Goal: Navigation & Orientation: Understand site structure

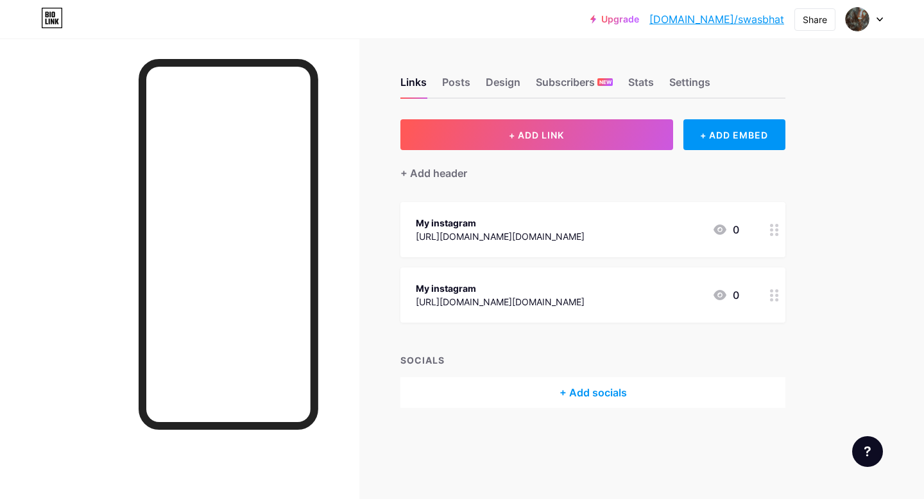
click at [472, 83] on div "Links Posts Design Subscribers NEW Stats Settings" at bounding box center [592, 76] width 385 height 45
click at [465, 83] on div "Posts" at bounding box center [456, 85] width 28 height 23
click at [511, 84] on div "Design" at bounding box center [503, 85] width 35 height 23
click at [585, 83] on div "Subscribers NEW" at bounding box center [574, 85] width 77 height 23
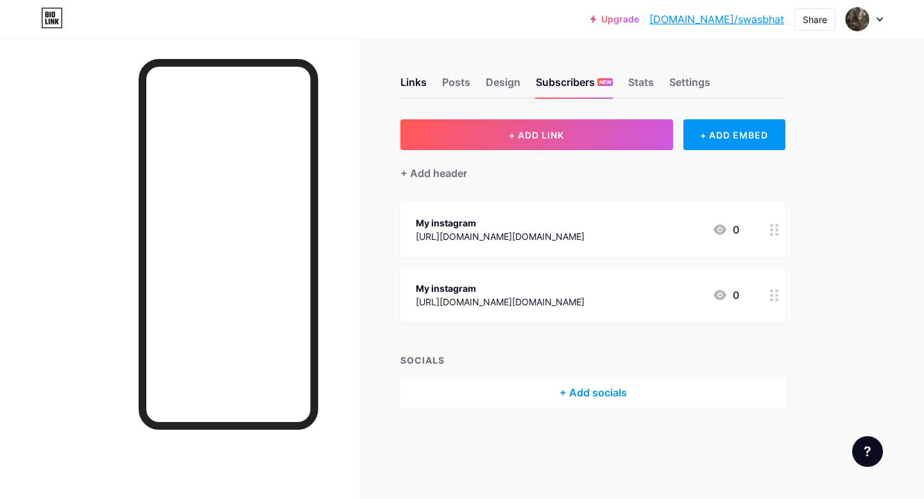
click at [522, 94] on div "Links Posts Design Subscribers NEW Stats Settings" at bounding box center [592, 76] width 385 height 45
click at [495, 89] on div "Design" at bounding box center [503, 85] width 35 height 23
click at [690, 76] on div "Settings" at bounding box center [689, 85] width 41 height 23
click at [642, 86] on div "Stats" at bounding box center [641, 85] width 26 height 23
click at [617, 89] on div "Links Posts Design Subscribers NEW Stats Settings" at bounding box center [592, 76] width 385 height 45
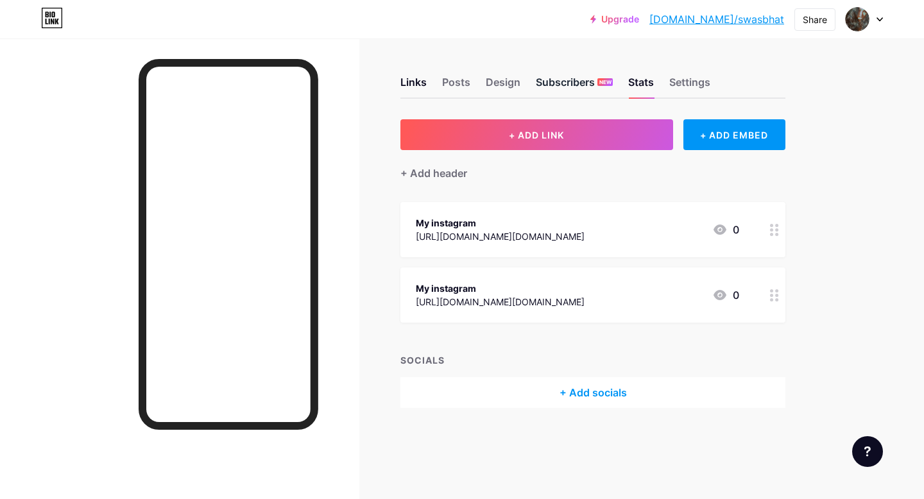
click at [584, 83] on div "Subscribers NEW" at bounding box center [574, 85] width 77 height 23
